Goal: Contribute content

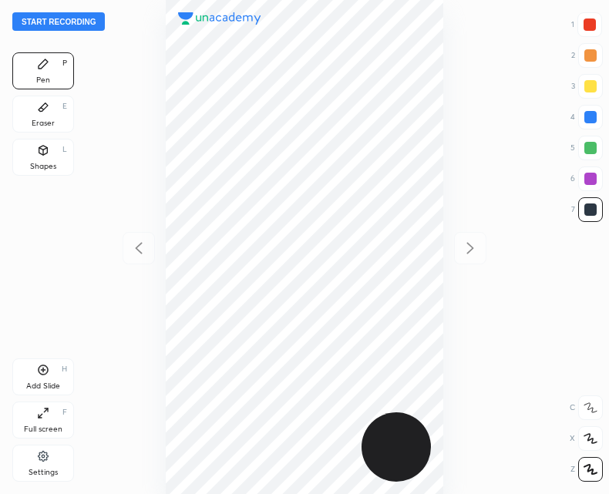
scroll to position [494, 362]
click at [52, 24] on button "Start recording" at bounding box center [58, 21] width 92 height 18
click at [40, 159] on div "Shapes L" at bounding box center [43, 157] width 62 height 37
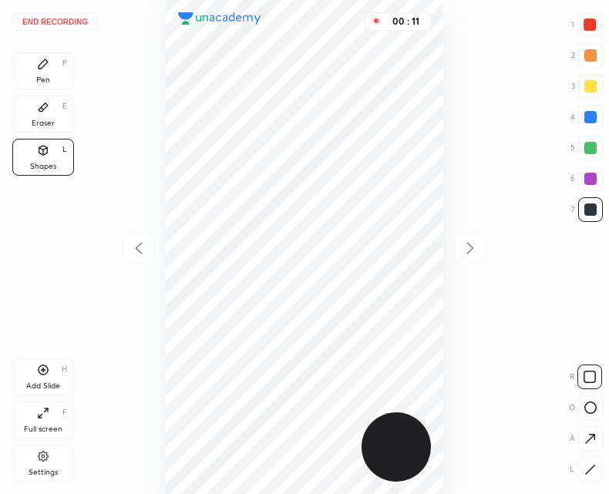
click at [578, 464] on div at bounding box center [589, 469] width 25 height 25
click at [38, 59] on icon at bounding box center [43, 64] width 12 height 12
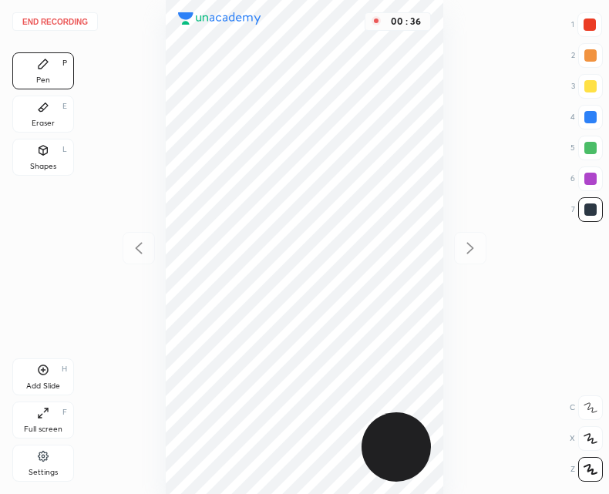
click at [61, 377] on div "Add Slide H" at bounding box center [43, 376] width 62 height 37
click at [141, 243] on icon at bounding box center [138, 248] width 7 height 12
click at [474, 253] on icon at bounding box center [470, 248] width 18 height 18
click at [55, 382] on div "Add Slide" at bounding box center [43, 386] width 34 height 8
click at [139, 243] on icon at bounding box center [138, 248] width 18 height 18
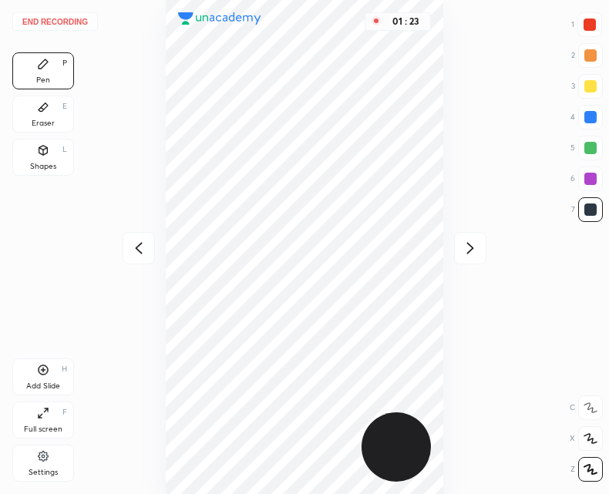
click at [140, 246] on icon at bounding box center [138, 248] width 18 height 18
click at [464, 246] on icon at bounding box center [470, 248] width 18 height 18
click at [461, 243] on icon at bounding box center [470, 248] width 18 height 18
click at [126, 247] on div at bounding box center [138, 248] width 32 height 32
click at [484, 249] on div at bounding box center [470, 248] width 32 height 32
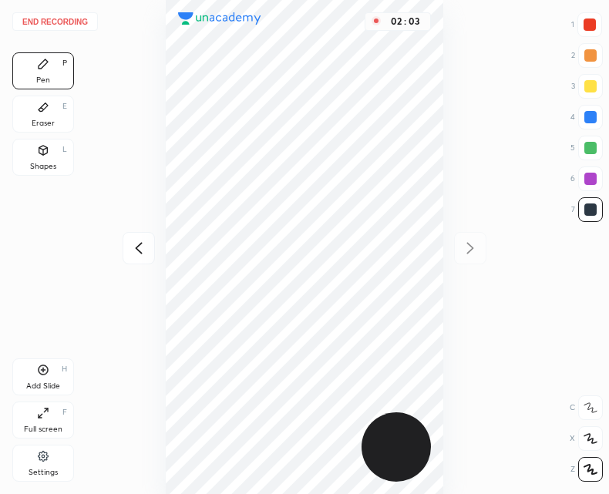
click at [145, 252] on icon at bounding box center [138, 248] width 18 height 18
click at [42, 387] on div "Add Slide" at bounding box center [43, 386] width 34 height 8
click at [153, 236] on div at bounding box center [138, 248] width 32 height 32
click at [473, 245] on icon at bounding box center [470, 248] width 18 height 18
click at [45, 163] on div "Shapes" at bounding box center [43, 167] width 26 height 8
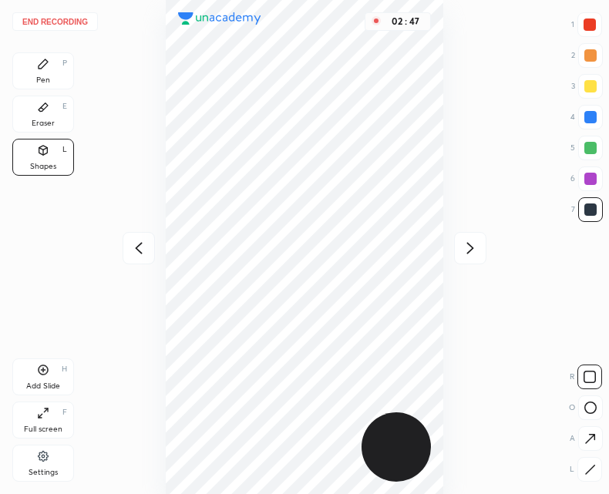
click at [55, 72] on div "Pen P" at bounding box center [43, 70] width 62 height 37
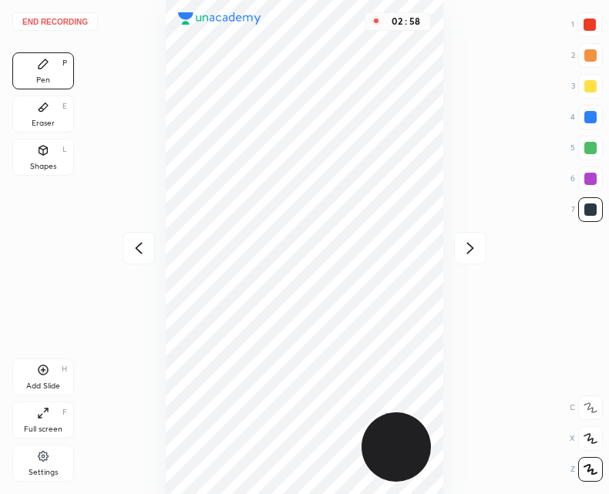
click at [139, 246] on icon at bounding box center [138, 248] width 18 height 18
click at [138, 250] on icon at bounding box center [138, 248] width 7 height 12
click at [477, 252] on icon at bounding box center [470, 248] width 18 height 18
click at [478, 250] on icon at bounding box center [470, 248] width 18 height 18
click at [475, 253] on icon at bounding box center [470, 248] width 18 height 18
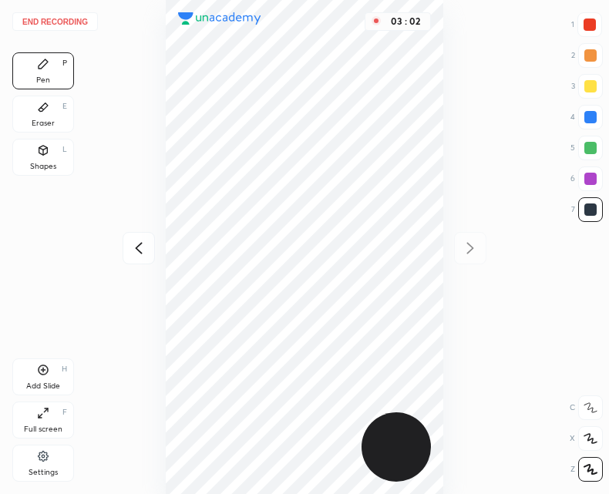
click at [140, 248] on icon at bounding box center [138, 248] width 18 height 18
click at [66, 20] on button "End recording" at bounding box center [54, 21] width 85 height 18
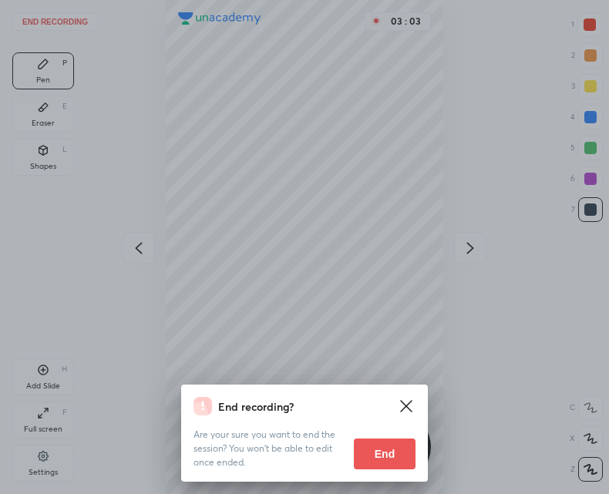
click at [384, 457] on button "End" at bounding box center [385, 453] width 62 height 31
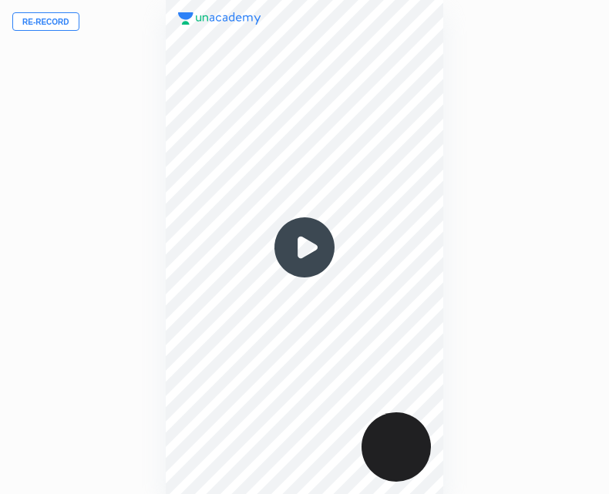
click at [299, 258] on img at bounding box center [304, 247] width 74 height 74
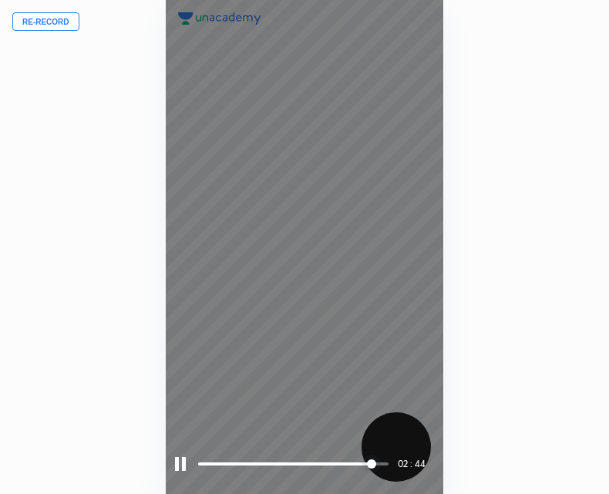
click at [184, 464] on div at bounding box center [180, 464] width 11 height 14
